Goal: Transaction & Acquisition: Purchase product/service

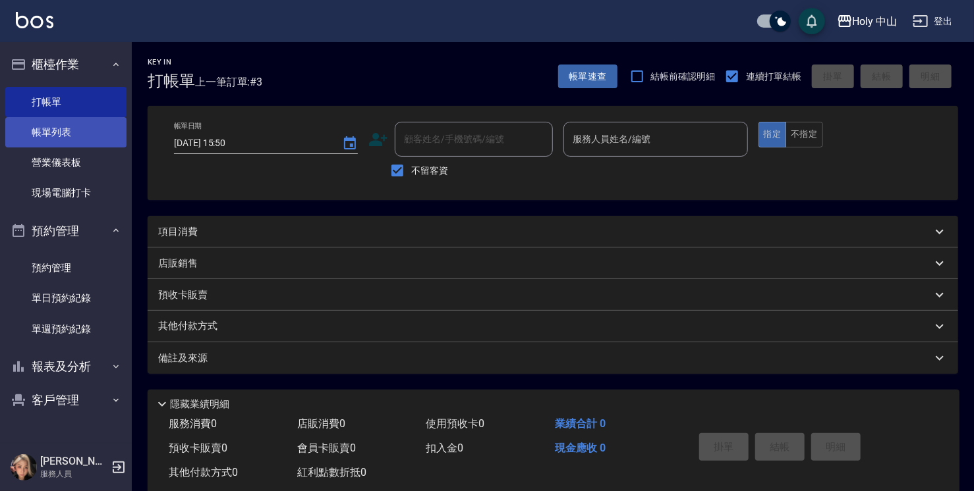
click at [63, 138] on link "帳單列表" at bounding box center [65, 132] width 121 height 30
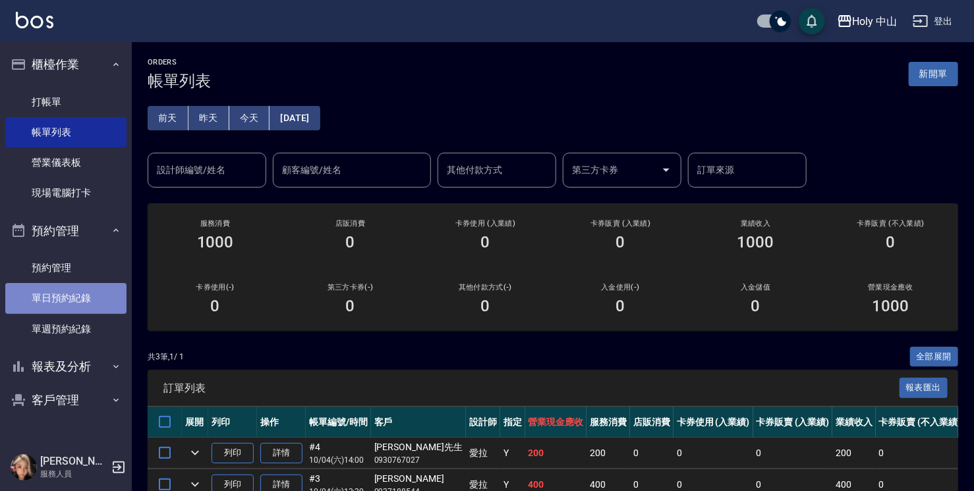
click at [76, 300] on link "單日預約紀錄" at bounding box center [65, 298] width 121 height 30
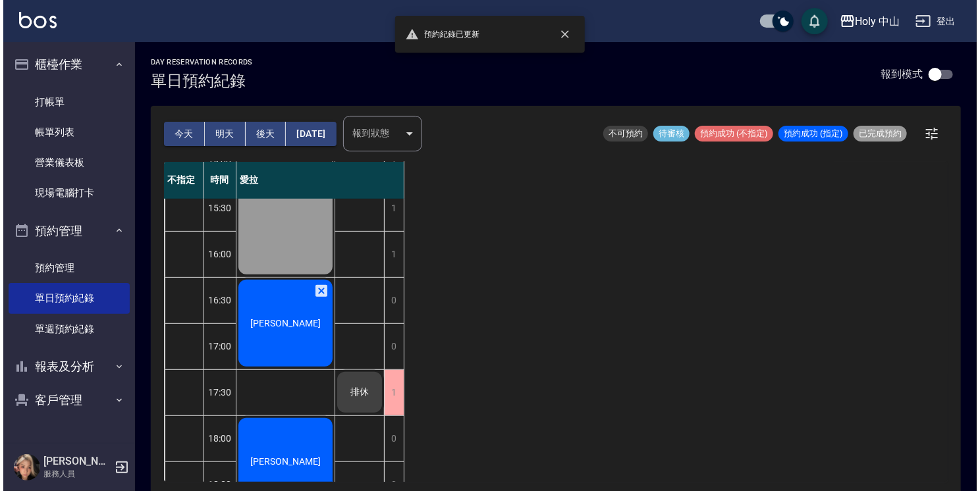
scroll to position [395, 0]
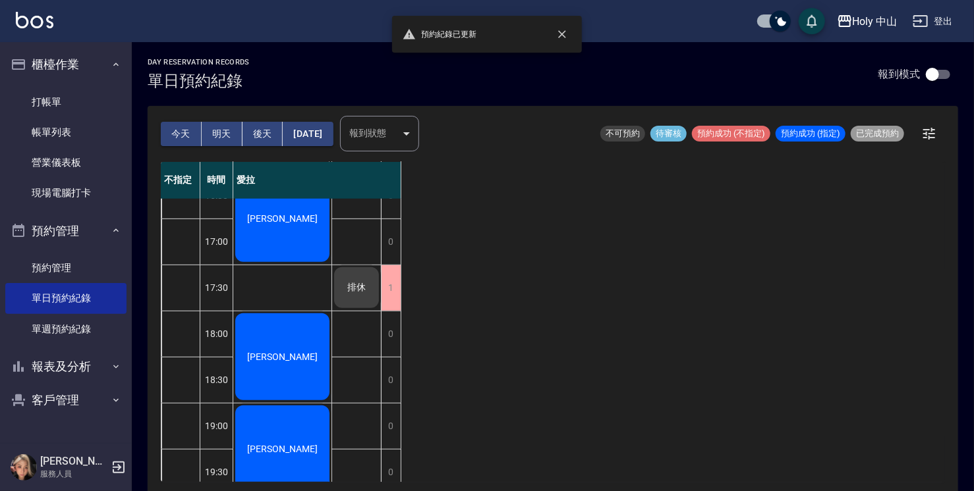
click at [308, 228] on div "[PERSON_NAME]" at bounding box center [282, 218] width 98 height 91
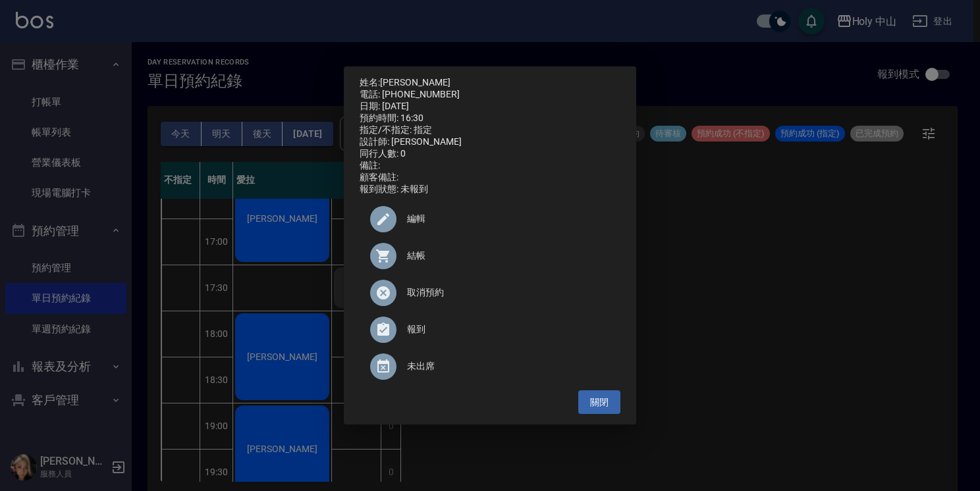
click at [424, 260] on span "結帳" at bounding box center [508, 256] width 203 height 14
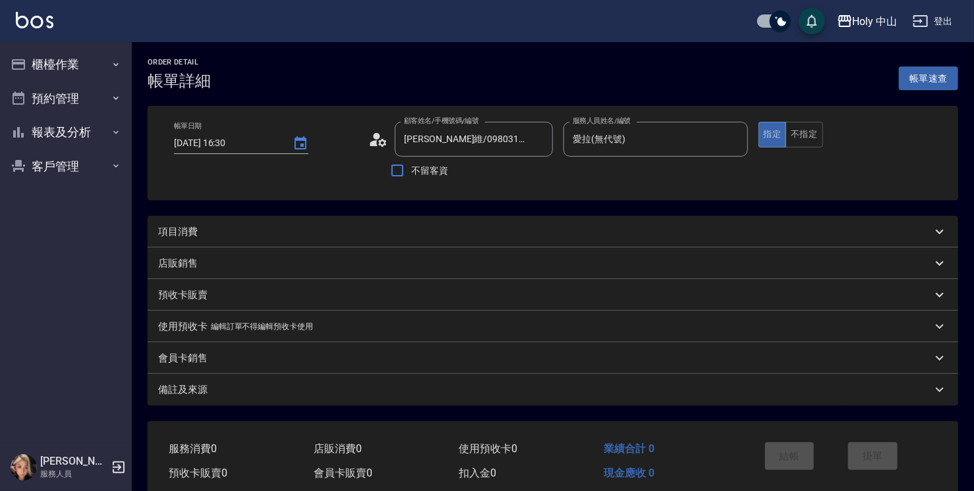
click at [380, 234] on div "項目消費" at bounding box center [544, 232] width 773 height 14
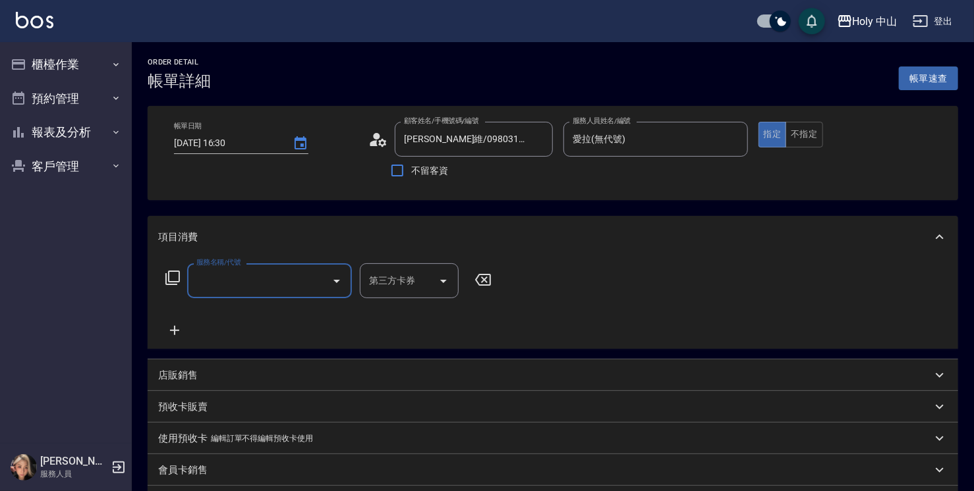
click at [290, 287] on input "服務名稱/代號" at bounding box center [259, 280] width 133 height 23
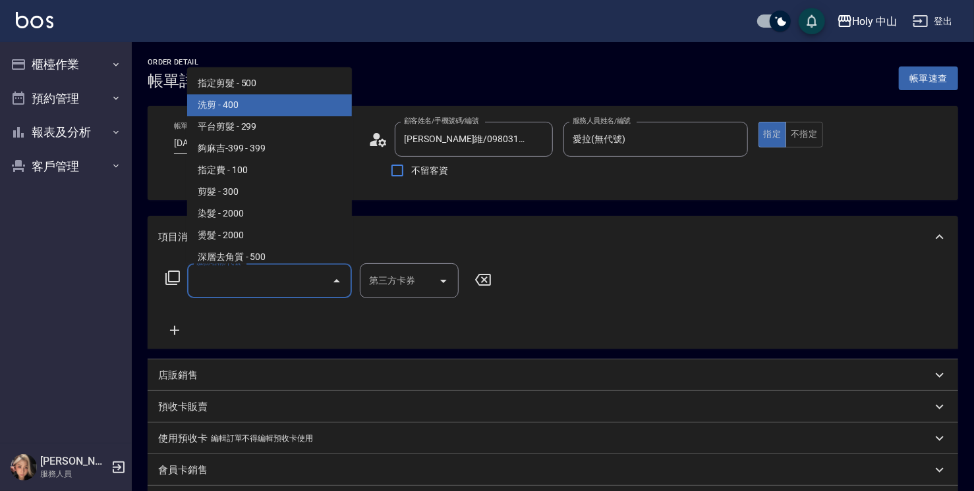
click at [263, 110] on span "洗剪 - 400" at bounding box center [269, 105] width 165 height 22
type input "洗剪(3)"
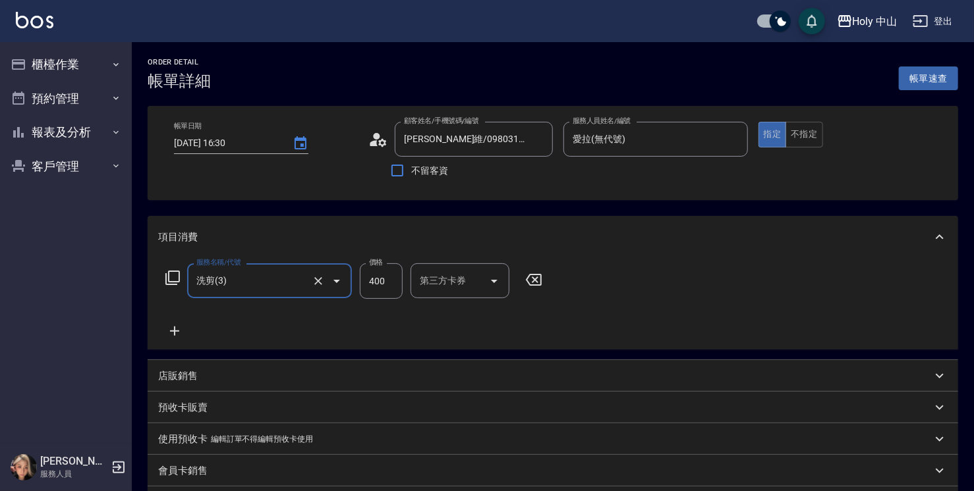
click at [385, 283] on input "400" at bounding box center [381, 282] width 43 height 36
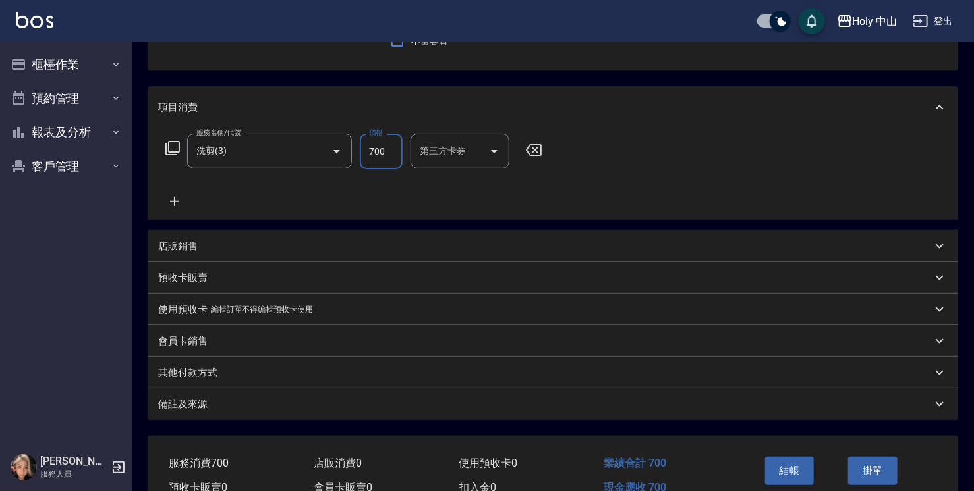
scroll to position [132, 0]
type input "700"
click at [354, 410] on div "備註及來源" at bounding box center [553, 403] width 810 height 32
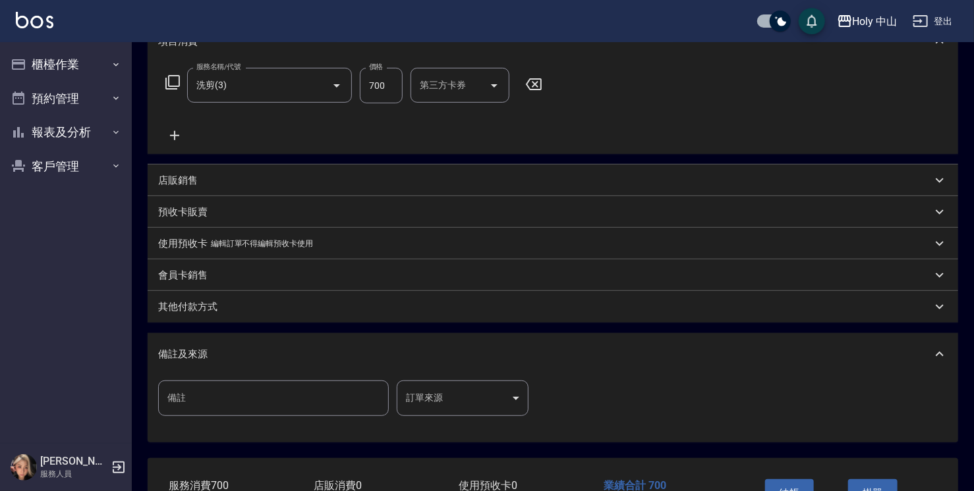
scroll to position [264, 0]
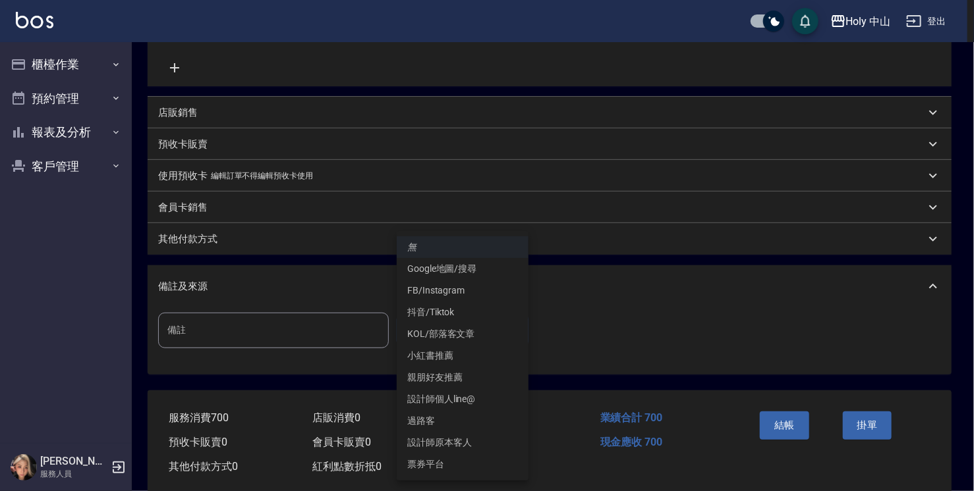
click at [436, 331] on body "Holy 中山 登出 櫃檯作業 打帳單 帳單列表 營業儀表板 現場電腦打卡 預約管理 預約管理 單日預約紀錄 單週預約紀錄 報表及分析 報表目錄 店家日報表 …" at bounding box center [487, 123] width 974 height 775
click at [470, 435] on li "設計師原本客人" at bounding box center [463, 443] width 132 height 22
type input "設計師原本客人"
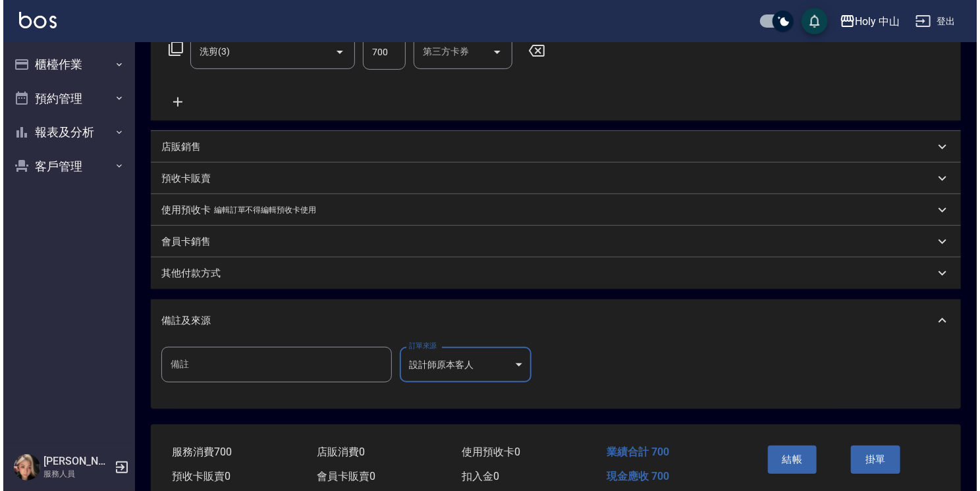
scroll to position [287, 0]
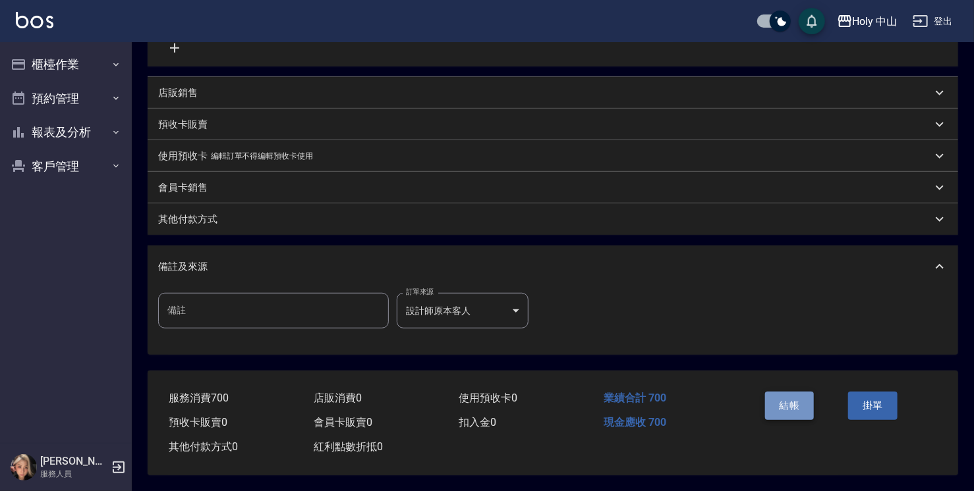
click at [780, 403] on button "結帳" at bounding box center [789, 406] width 49 height 28
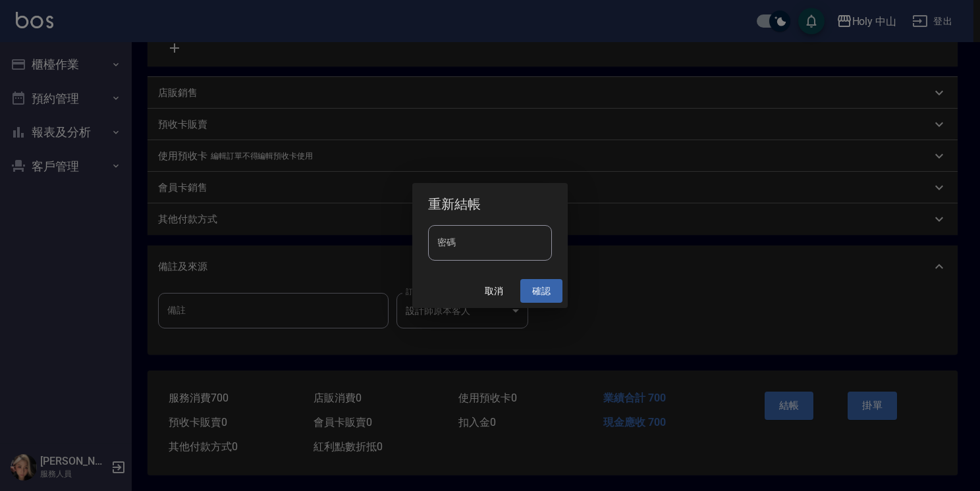
click at [546, 293] on button "確認" at bounding box center [541, 291] width 42 height 24
